Goal: Task Accomplishment & Management: Manage account settings

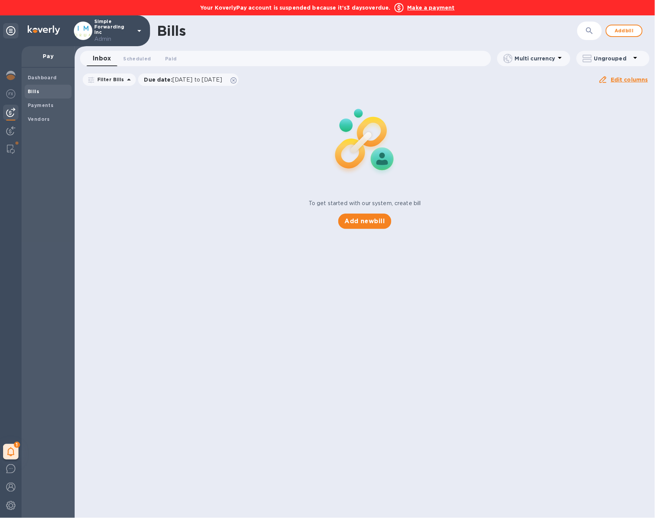
click at [425, 14] on div "Your KoverlyPay account is suspended because it’s 3 days overdue. Make a payment" at bounding box center [327, 7] width 655 height 15
click at [427, 9] on b "Make a payment" at bounding box center [431, 8] width 47 height 6
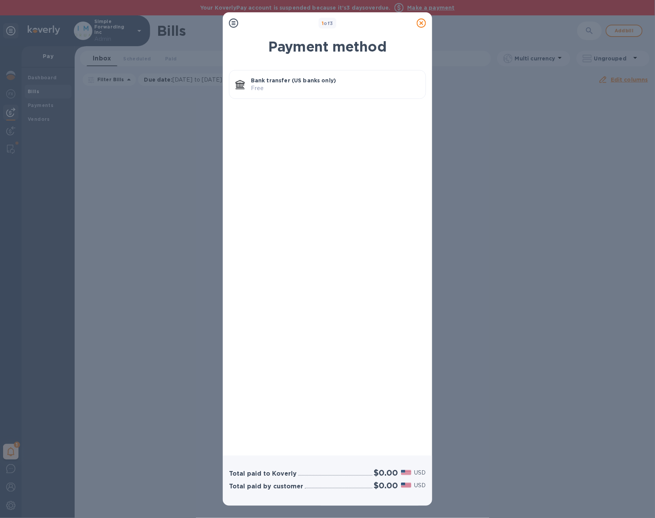
click at [324, 88] on p "Free" at bounding box center [335, 88] width 169 height 8
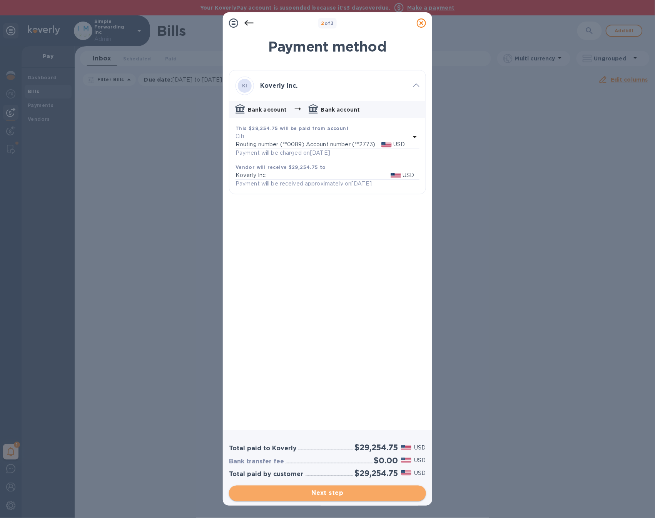
click at [373, 496] on span "Next step" at bounding box center [327, 493] width 185 height 9
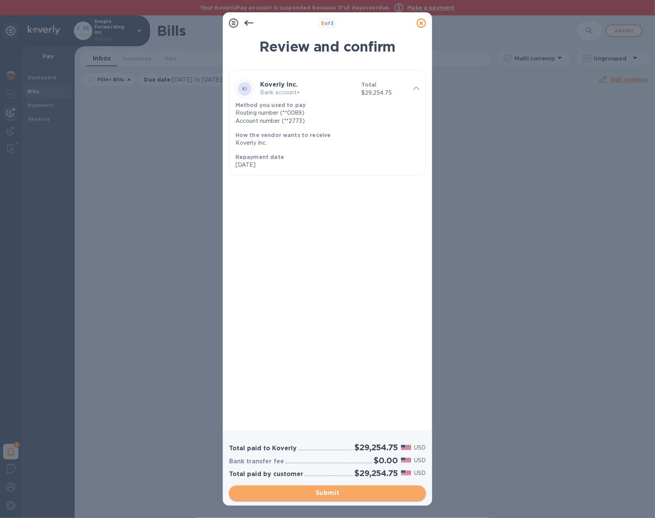
click at [373, 496] on span "Submit" at bounding box center [327, 493] width 185 height 9
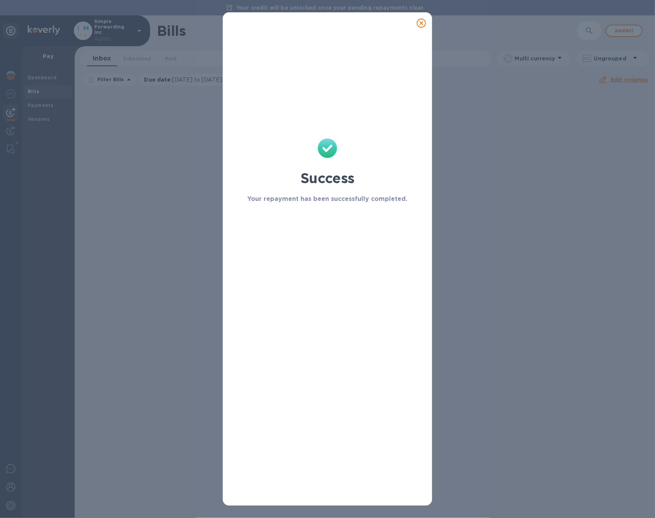
click at [423, 24] on icon at bounding box center [421, 22] width 9 height 9
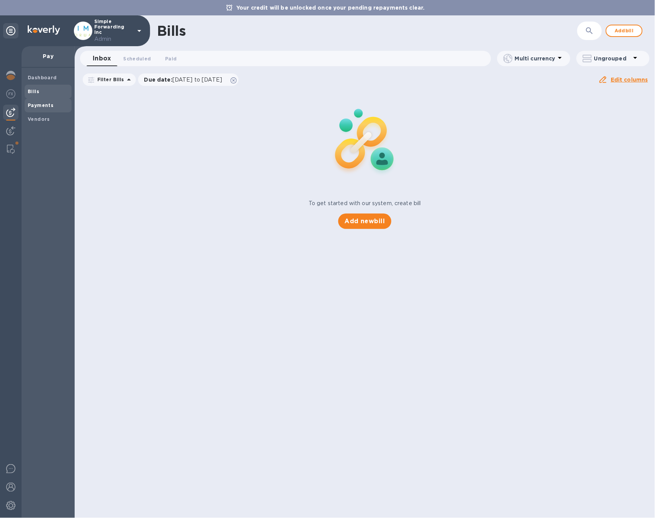
click at [49, 107] on b "Payments" at bounding box center [41, 105] width 26 height 6
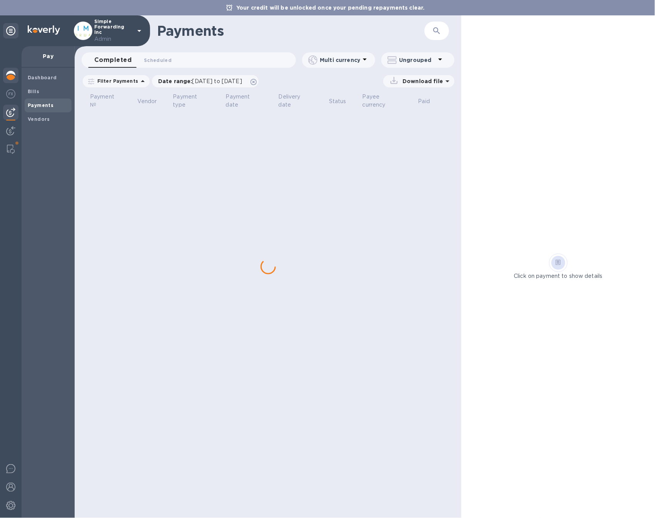
click at [17, 75] on div at bounding box center [10, 76] width 15 height 17
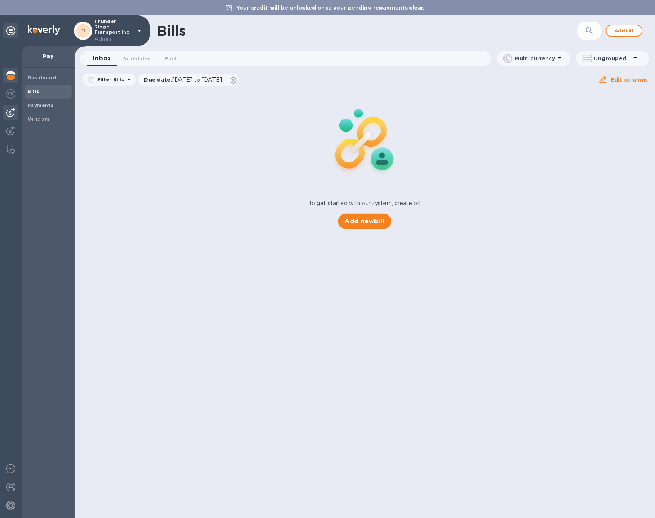
click at [12, 75] on img at bounding box center [10, 75] width 9 height 9
click at [67, 113] on div "Vendors" at bounding box center [48, 119] width 47 height 14
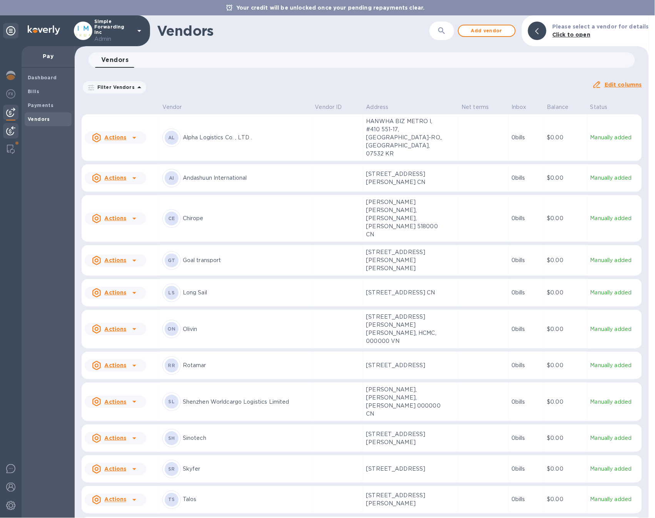
click at [5, 127] on div at bounding box center [10, 131] width 15 height 17
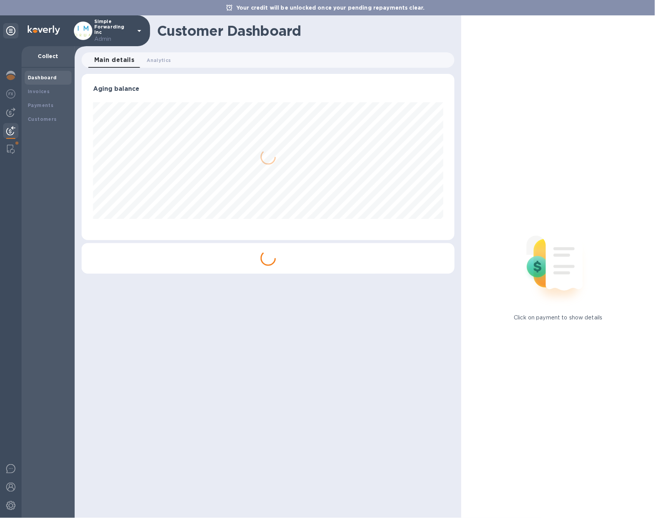
scroll to position [384741, 384537]
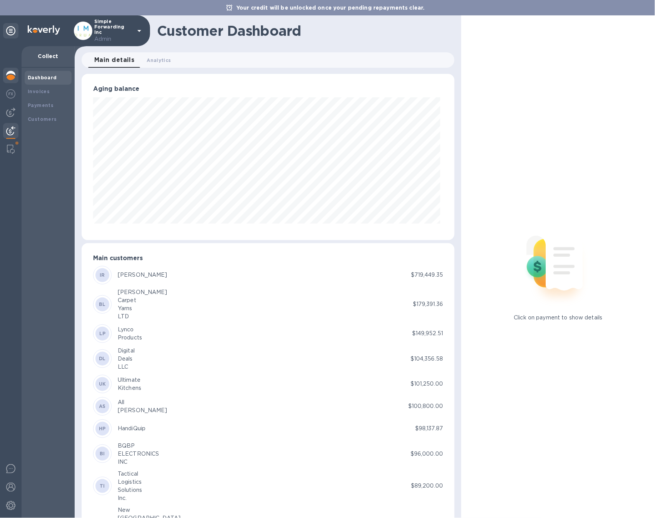
click at [7, 73] on img at bounding box center [10, 75] width 9 height 9
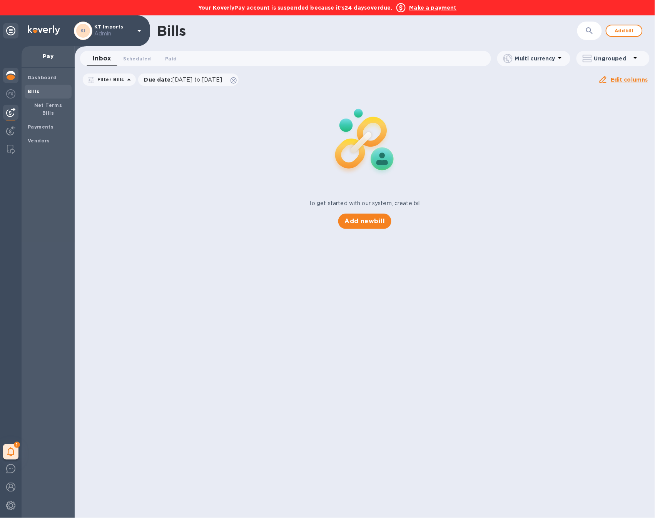
click at [6, 77] on img at bounding box center [10, 75] width 9 height 9
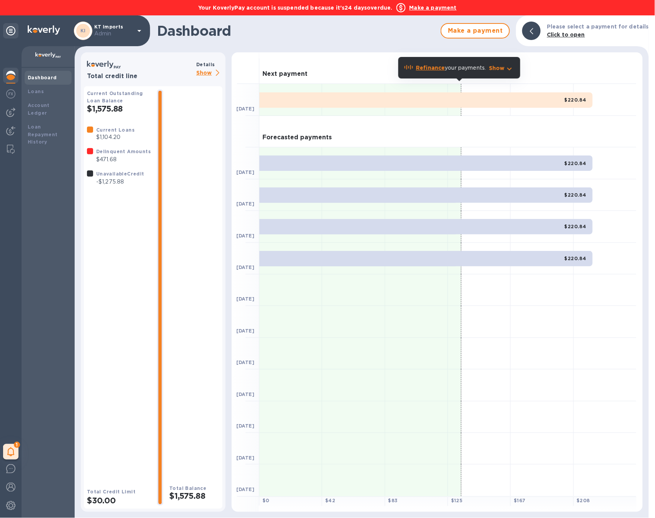
click at [445, 5] on b "Make a payment" at bounding box center [433, 8] width 47 height 6
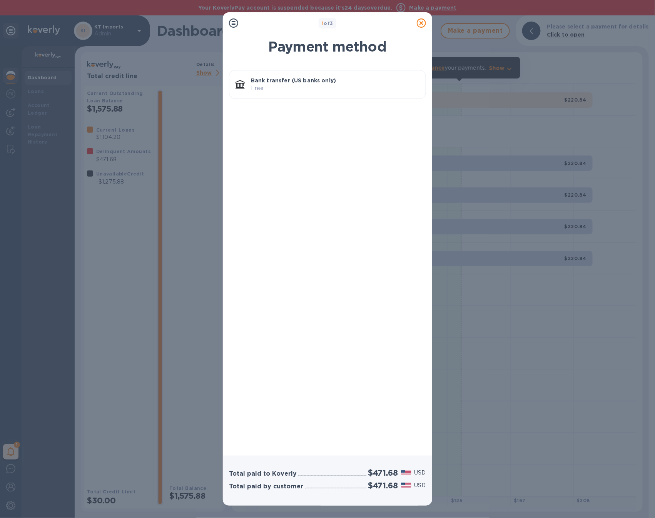
click at [332, 90] on p "Free" at bounding box center [335, 88] width 169 height 8
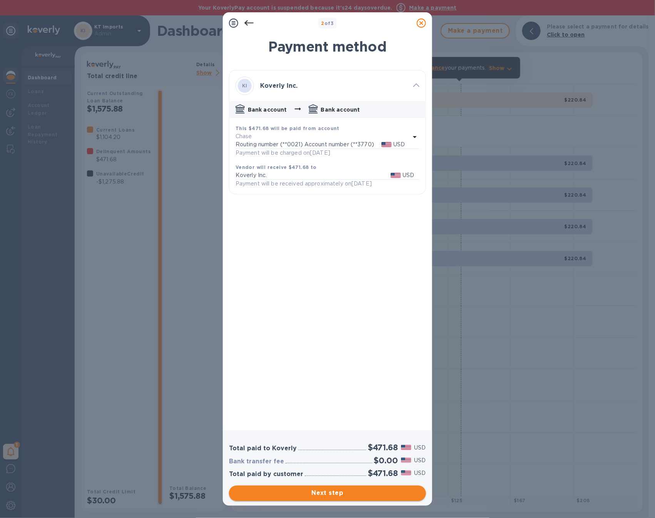
click at [340, 493] on span "Next step" at bounding box center [327, 493] width 185 height 9
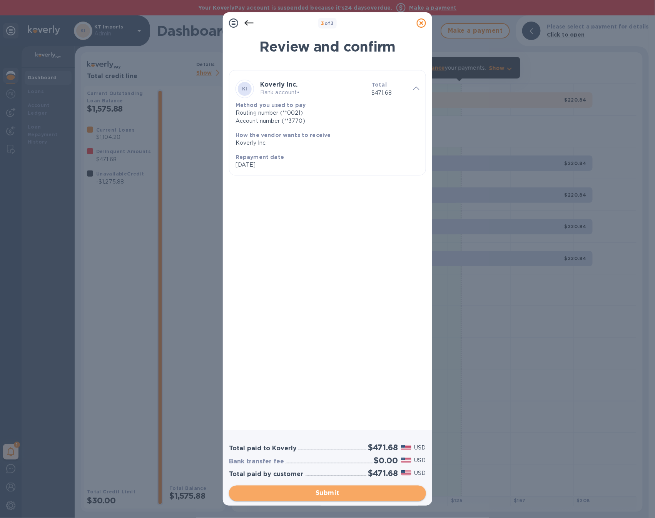
click at [340, 493] on span "Submit" at bounding box center [327, 493] width 185 height 9
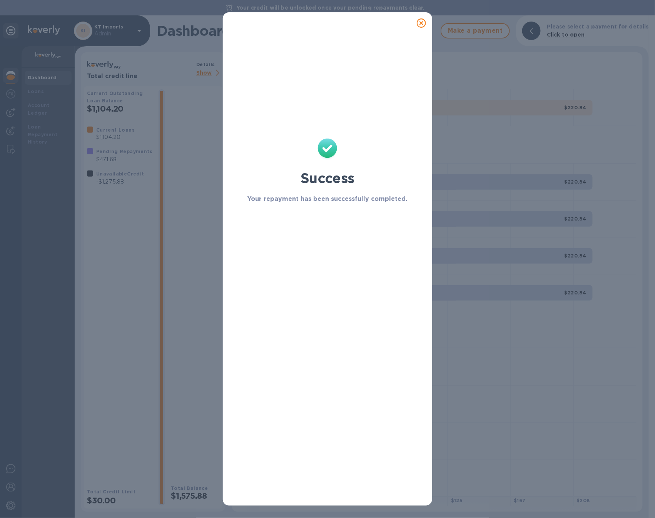
click at [425, 25] on icon at bounding box center [421, 22] width 9 height 9
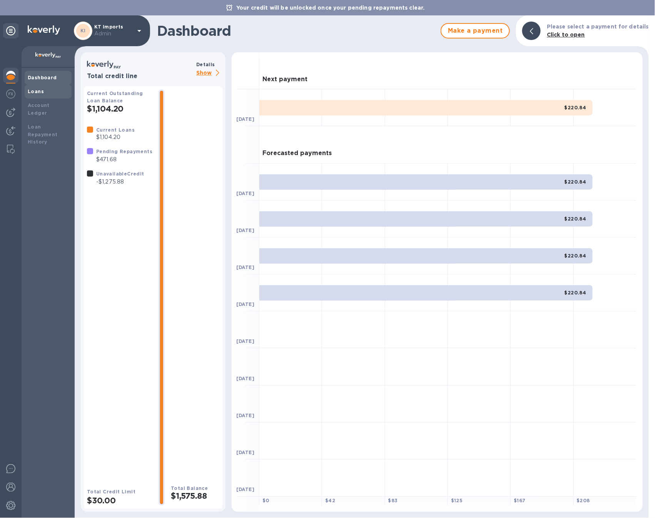
click at [42, 92] on div "Loans" at bounding box center [48, 92] width 41 height 8
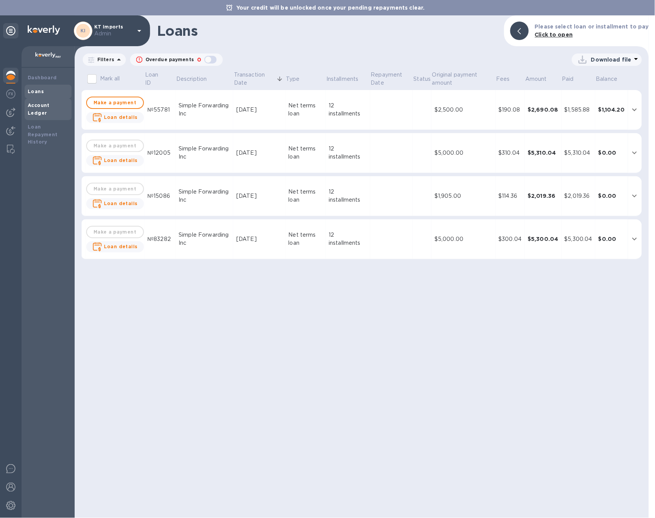
click at [49, 106] on b "Account Ledger" at bounding box center [39, 108] width 22 height 13
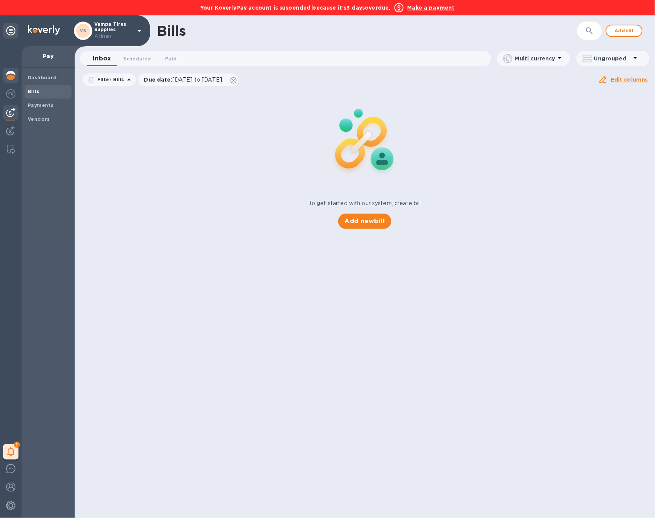
click at [8, 69] on div at bounding box center [10, 76] width 15 height 17
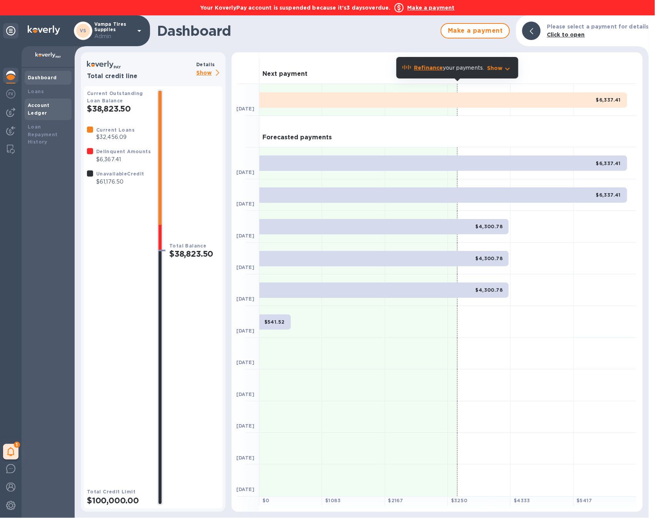
click at [54, 108] on div "Account Ledger" at bounding box center [48, 109] width 41 height 15
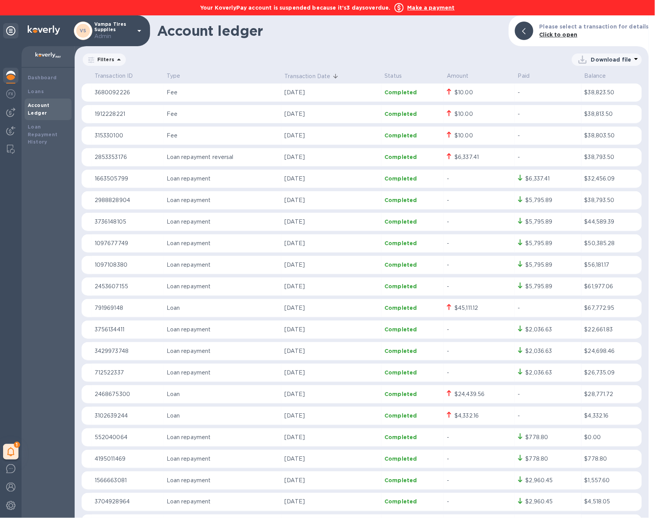
click at [426, 9] on b "Make a payment" at bounding box center [431, 8] width 47 height 6
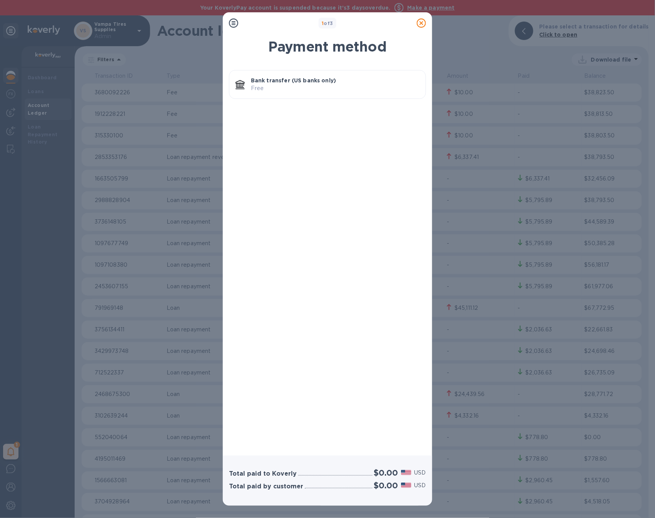
click at [336, 84] on p "Free" at bounding box center [335, 88] width 169 height 8
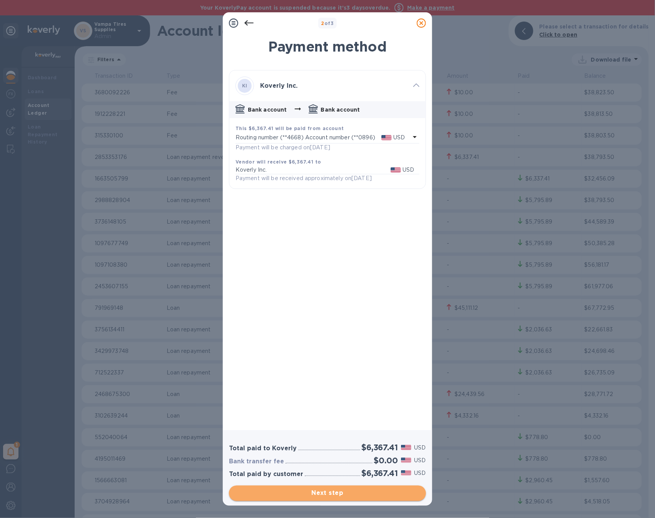
click at [383, 494] on span "Next step" at bounding box center [327, 493] width 185 height 9
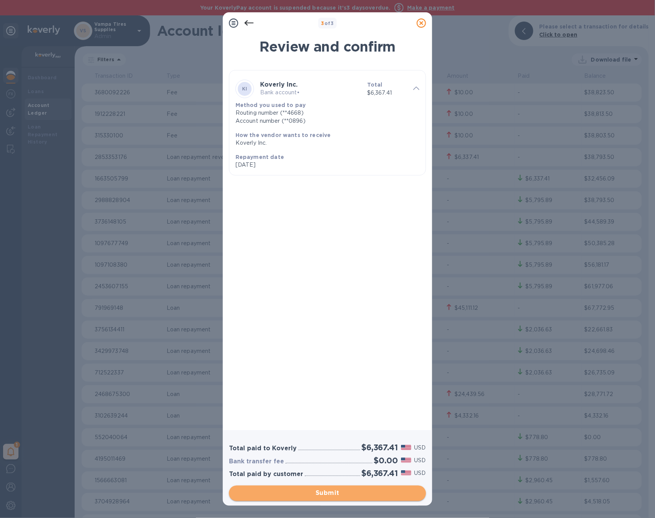
click at [383, 494] on span "Submit" at bounding box center [327, 493] width 185 height 9
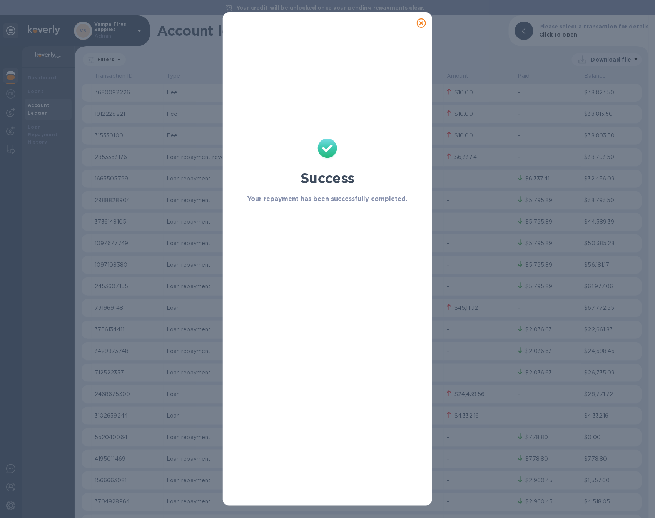
click at [420, 28] on div at bounding box center [421, 22] width 15 height 15
click at [421, 23] on icon at bounding box center [421, 22] width 9 height 9
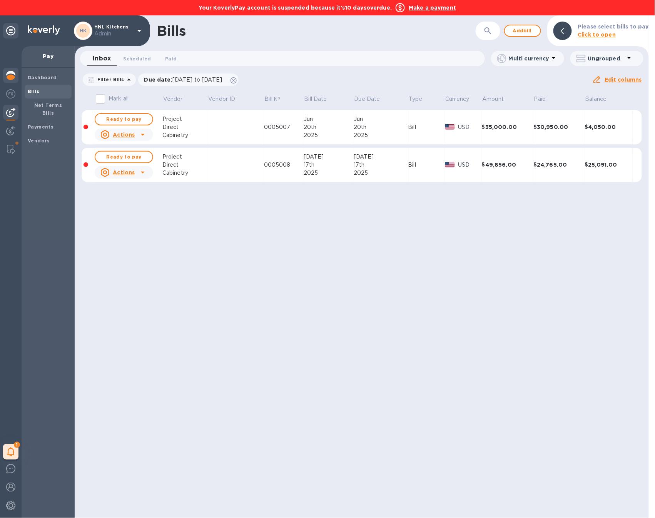
click at [15, 75] on img at bounding box center [10, 75] width 9 height 9
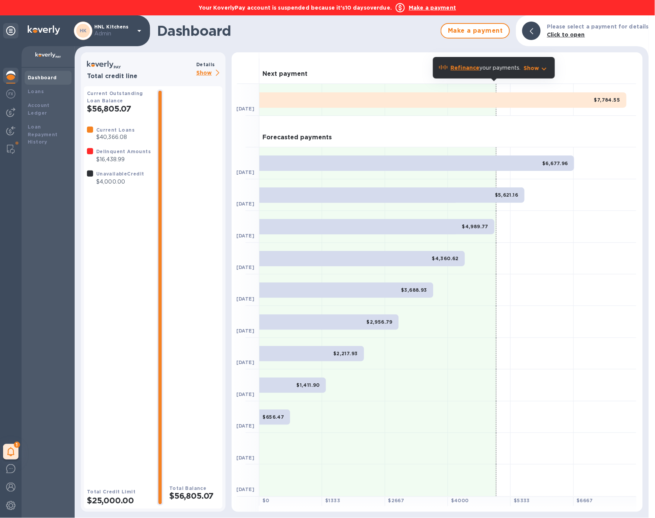
click at [464, 70] on b "Refinance" at bounding box center [465, 68] width 29 height 6
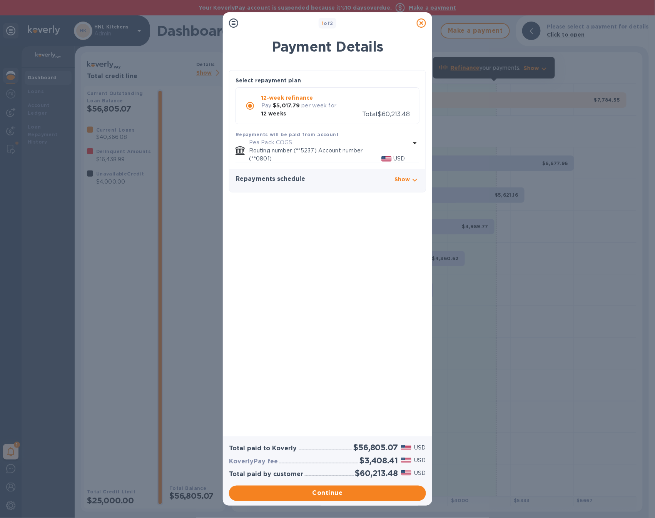
click at [419, 21] on icon at bounding box center [421, 22] width 9 height 9
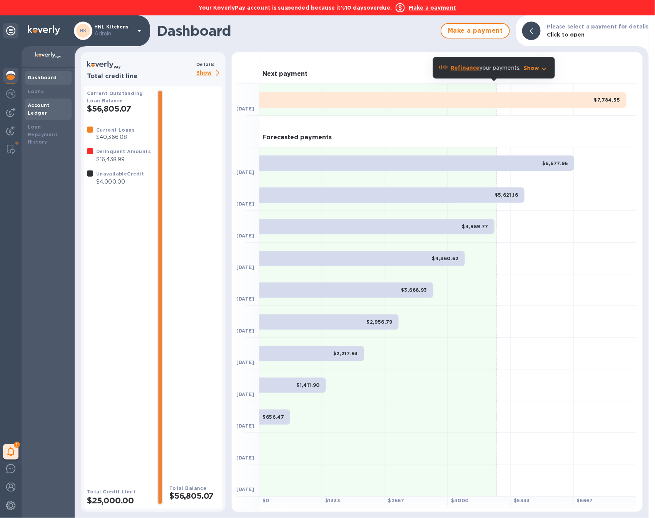
click at [50, 104] on b "Account Ledger" at bounding box center [39, 108] width 22 height 13
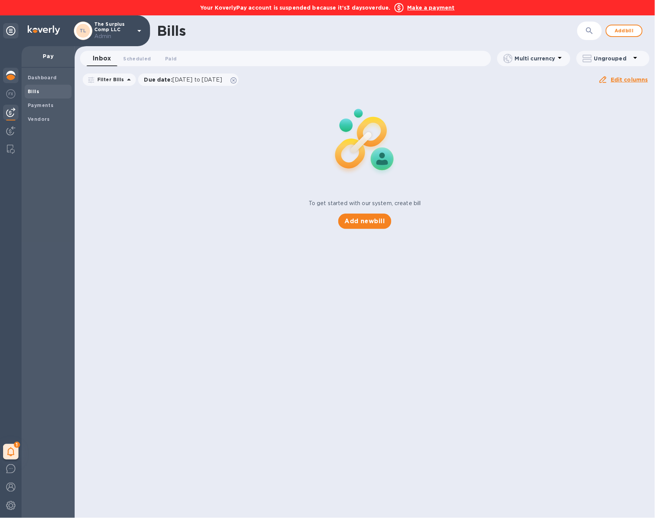
click at [15, 74] on img at bounding box center [10, 75] width 9 height 9
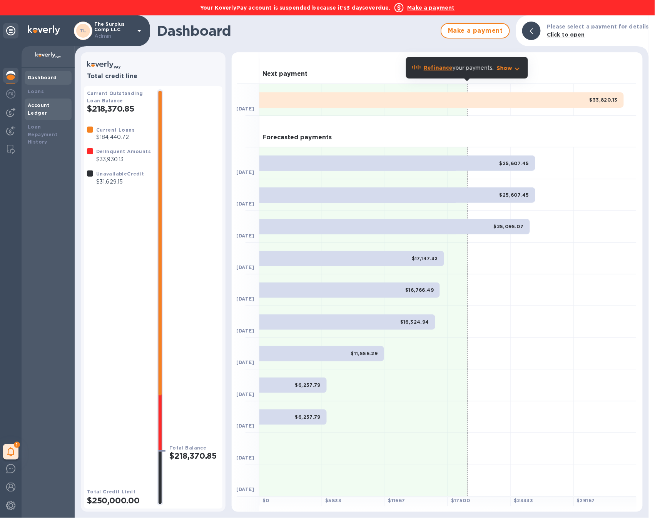
click at [50, 105] on b "Account Ledger" at bounding box center [39, 108] width 22 height 13
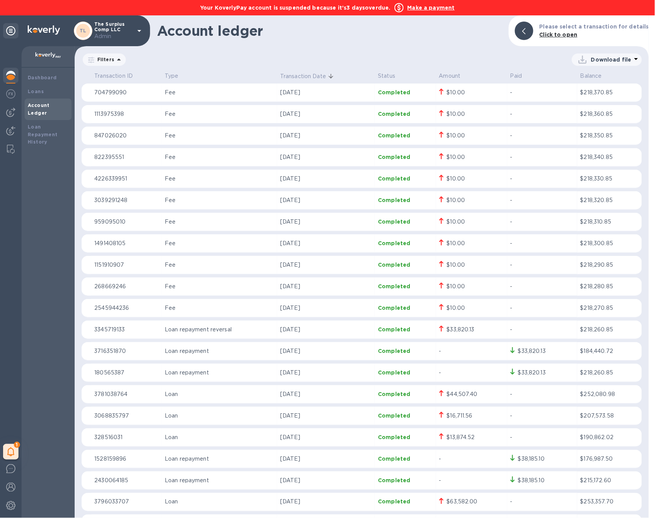
click at [446, 7] on b "Make a payment" at bounding box center [431, 8] width 47 height 6
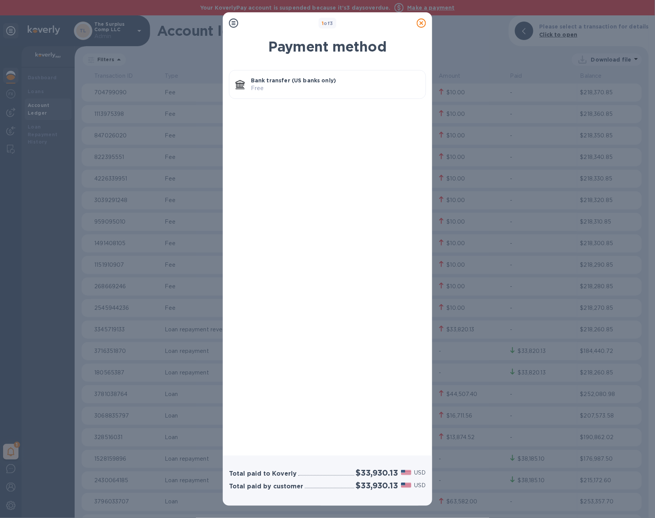
click at [336, 85] on p "Free" at bounding box center [335, 88] width 169 height 8
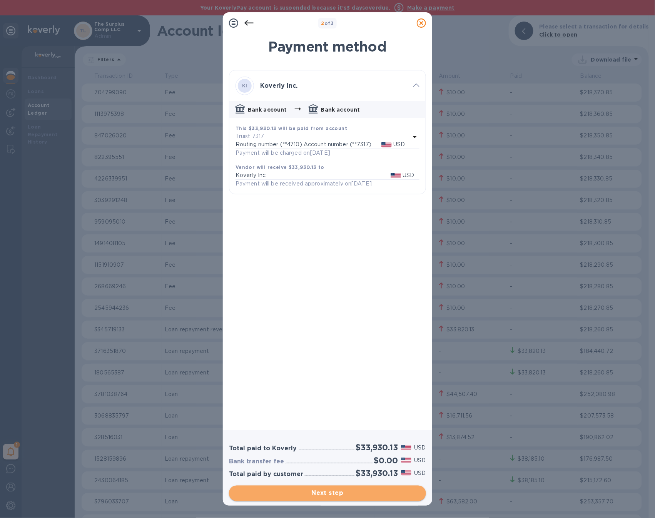
click at [333, 500] on button "Next step" at bounding box center [327, 493] width 197 height 15
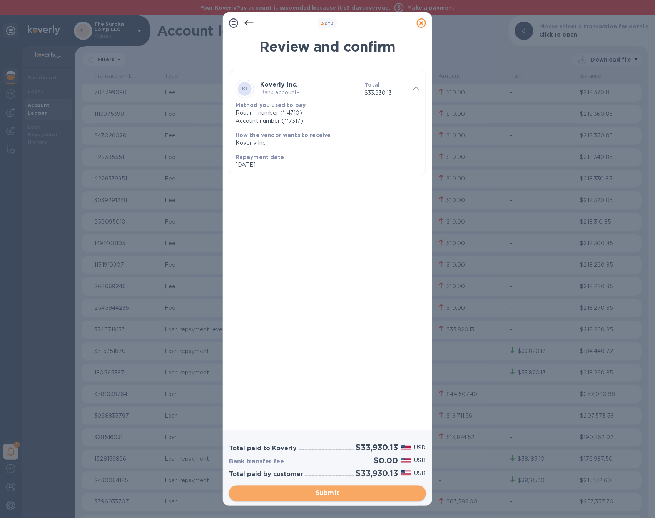
click at [333, 500] on button "Submit" at bounding box center [327, 493] width 197 height 15
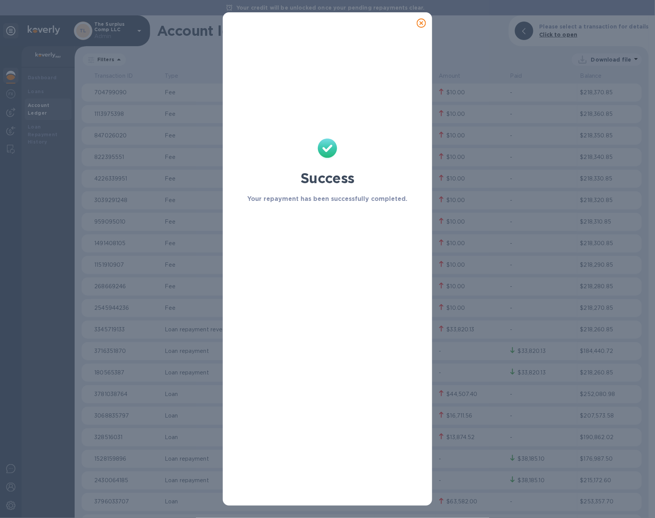
click at [421, 25] on icon at bounding box center [421, 22] width 9 height 9
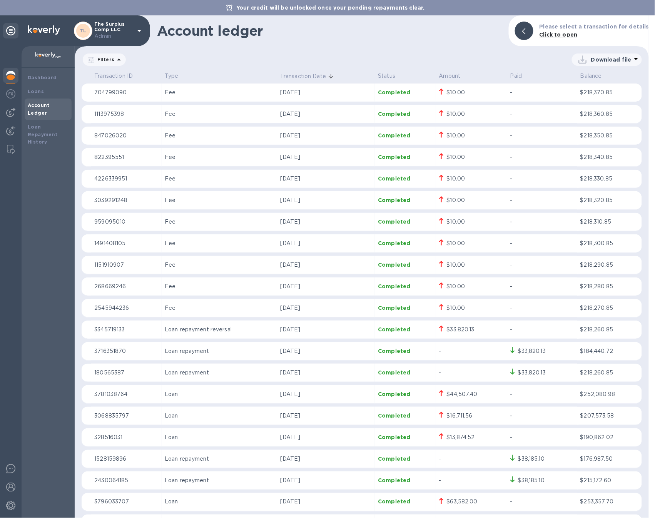
click at [12, 78] on img at bounding box center [10, 75] width 9 height 9
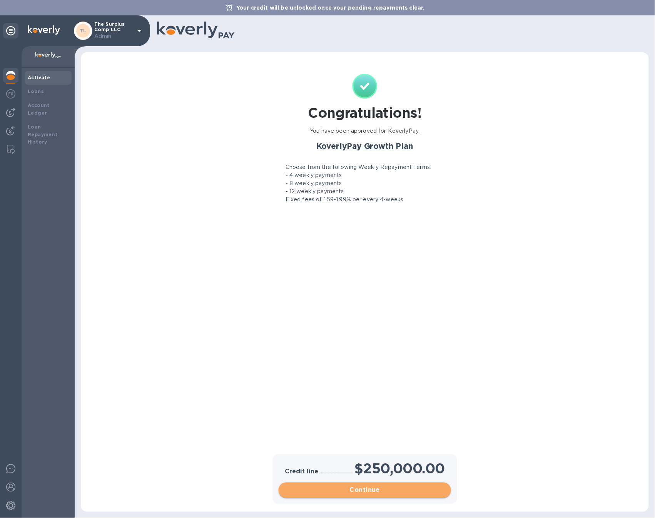
click at [383, 488] on span "Continue" at bounding box center [365, 490] width 160 height 9
click at [383, 488] on div at bounding box center [327, 259] width 655 height 518
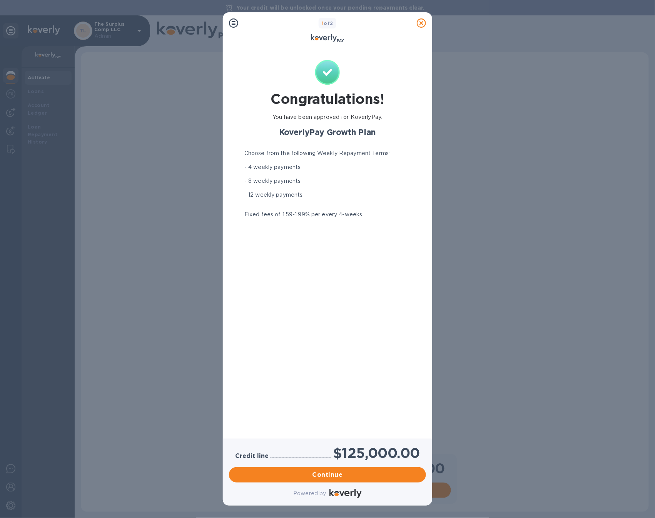
click at [383, 488] on div "Powered by" at bounding box center [327, 494] width 200 height 14
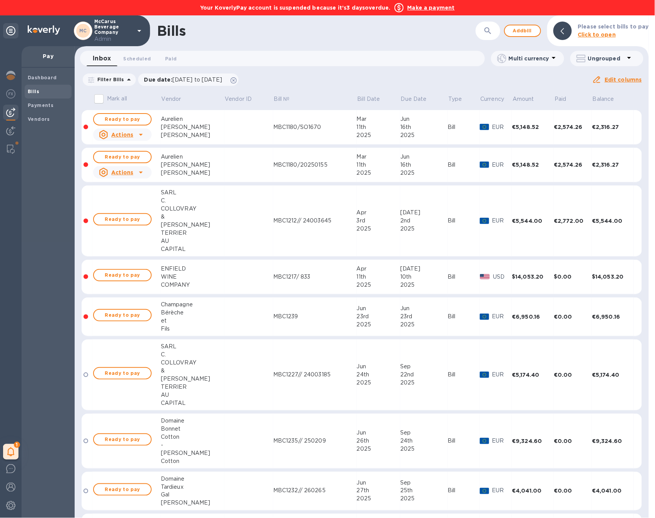
click at [435, 9] on b "Make a payment" at bounding box center [431, 8] width 47 height 6
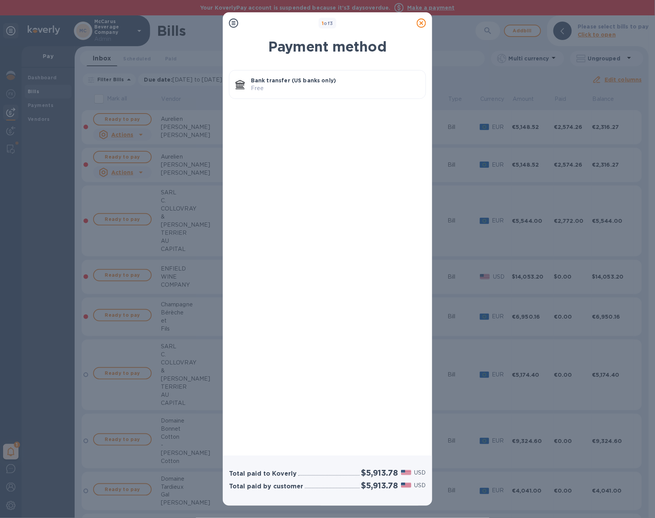
click at [337, 90] on p "Free" at bounding box center [335, 88] width 169 height 8
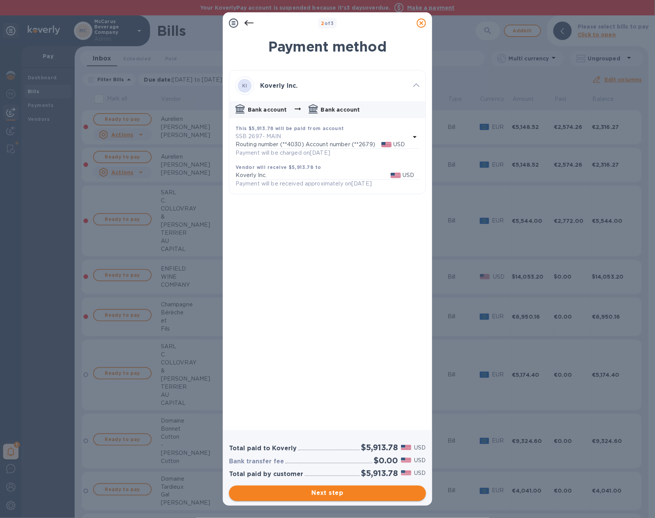
click at [365, 497] on span "Next step" at bounding box center [327, 493] width 185 height 9
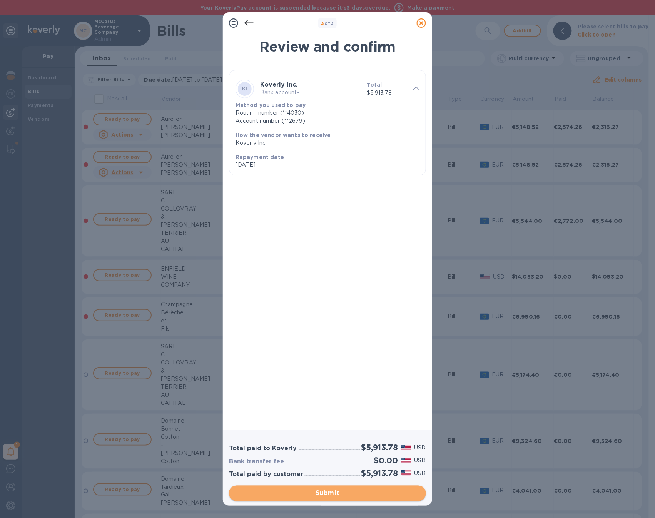
click at [364, 497] on span "Submit" at bounding box center [327, 493] width 185 height 9
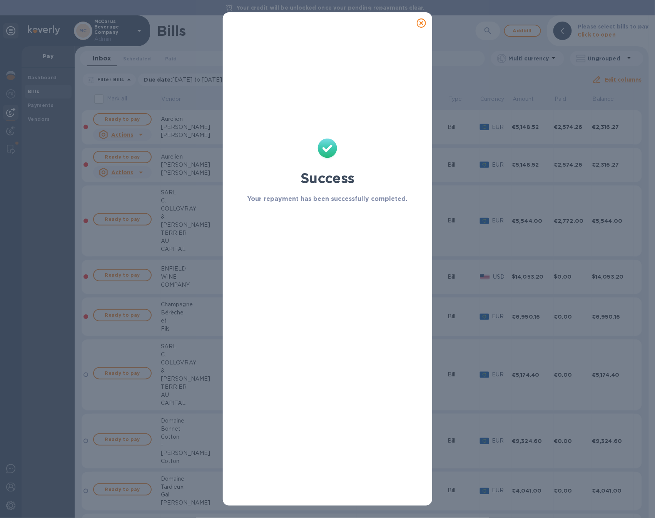
click at [425, 26] on icon at bounding box center [421, 22] width 9 height 9
